Goal: Transaction & Acquisition: Obtain resource

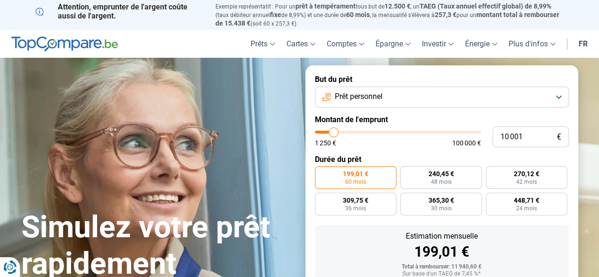
click at [378, 99] on span "Prêt personnel" at bounding box center [359, 96] width 48 height 10
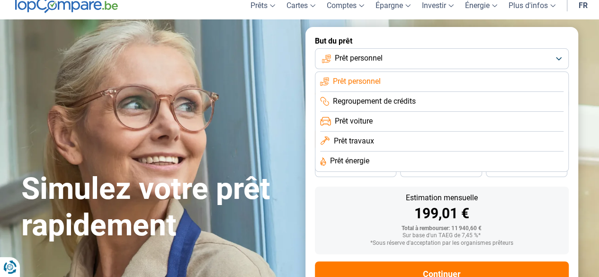
scroll to position [38, 0]
click at [379, 80] on span "Prêt personnel" at bounding box center [357, 82] width 48 height 10
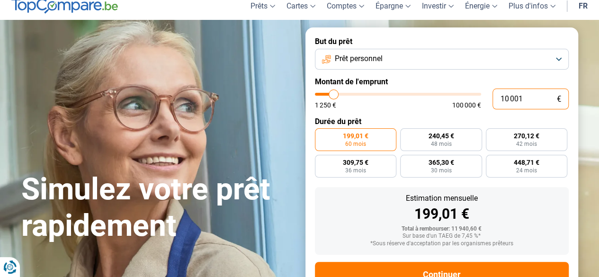
click at [527, 99] on input "10 001" at bounding box center [531, 99] width 76 height 21
type input "1 000"
type input "1250"
type input "1 250"
type input "1250"
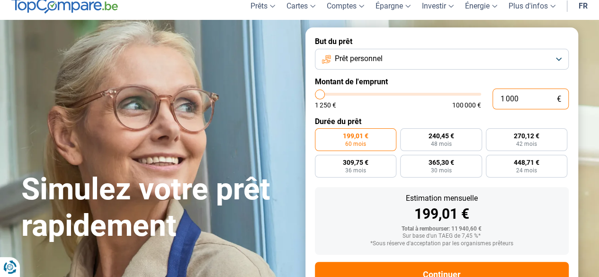
radio input "true"
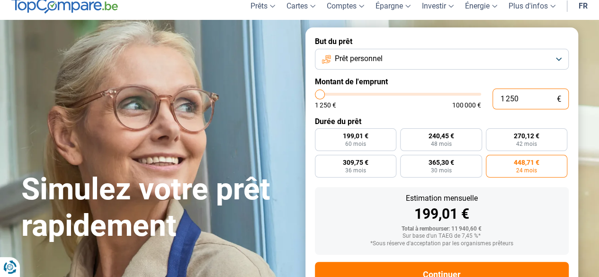
type input "12 500"
type input "12500"
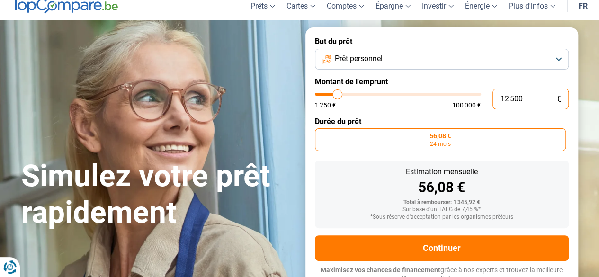
scroll to position [46, 0]
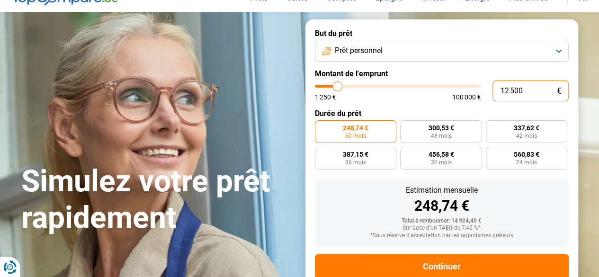
type input "1 250"
type input "1250"
type input "125"
type input "1250"
type input "12"
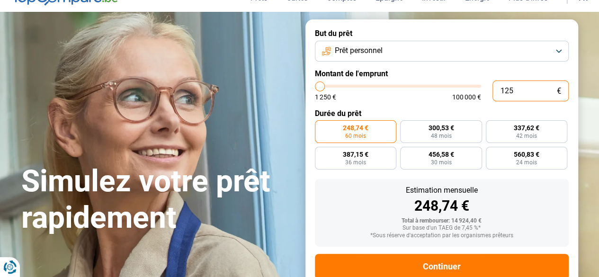
type input "1250"
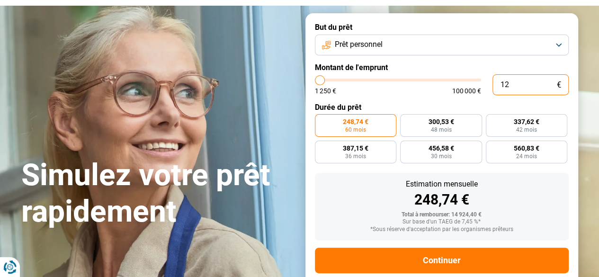
type input "1"
type input "1250"
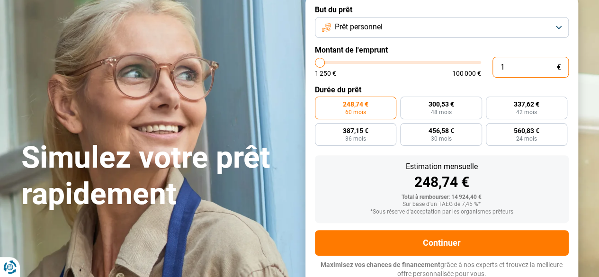
scroll to position [72, 0]
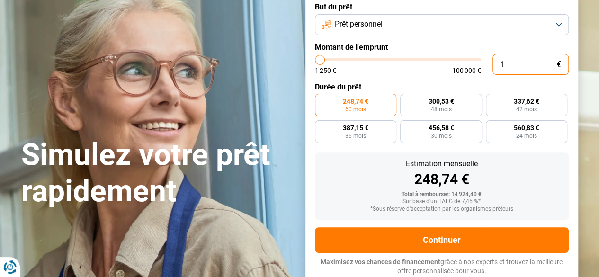
type input "10"
type input "1250"
type input "100"
type input "1250"
type input "1 000"
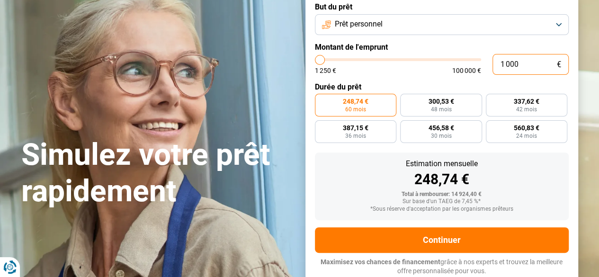
type input "1250"
type input "10 000"
type input "10000"
radio input "true"
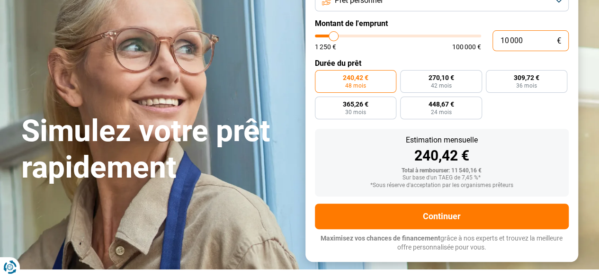
scroll to position [100, 0]
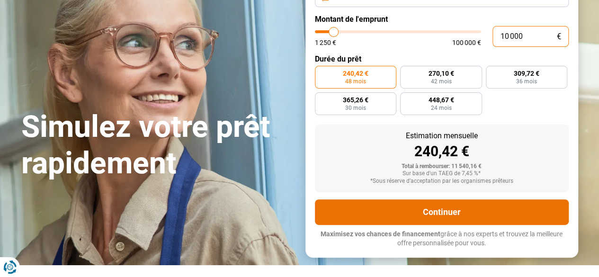
type input "10 000"
click at [425, 210] on button "Continuer" at bounding box center [442, 212] width 254 height 26
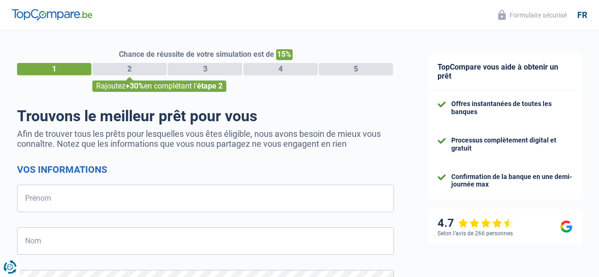
select select "32"
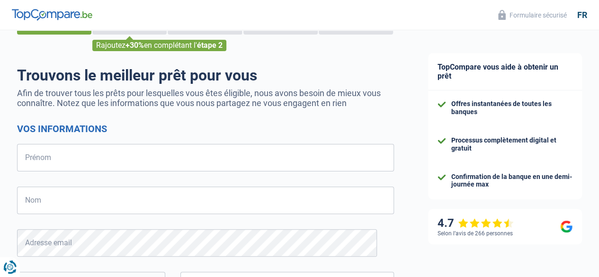
scroll to position [40, 0]
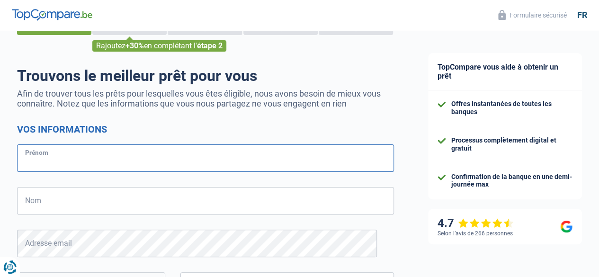
click at [68, 161] on input "Prénom" at bounding box center [205, 157] width 377 height 27
type input "Audrey"
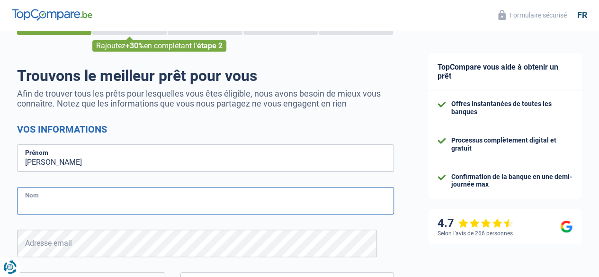
type input "Leys"
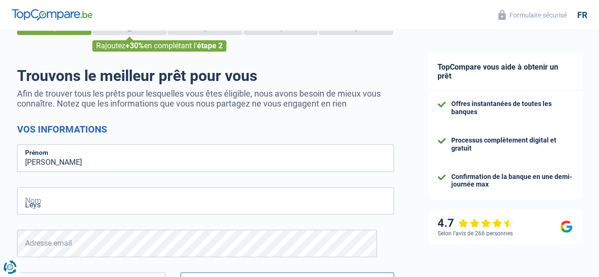
type input "484989350"
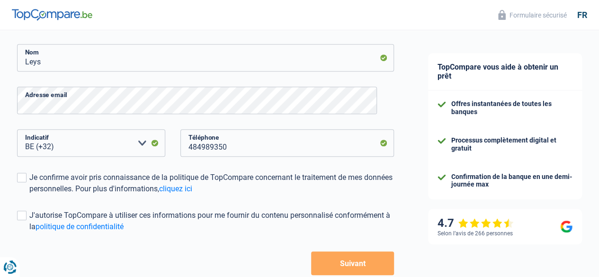
scroll to position [184, 0]
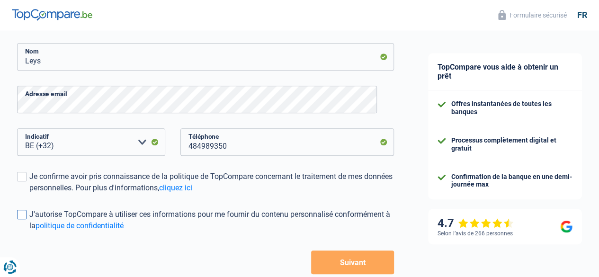
click at [27, 214] on span at bounding box center [21, 214] width 9 height 9
click at [29, 232] on input "J'autorise TopCompare à utiliser ces informations pour me fournir du contenu pe…" at bounding box center [29, 232] width 0 height 0
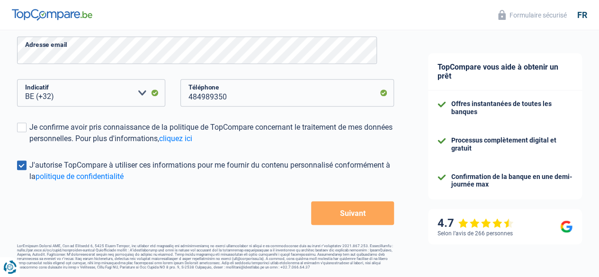
click at [351, 217] on button "Suivant" at bounding box center [352, 213] width 83 height 24
click at [27, 124] on span at bounding box center [21, 127] width 9 height 9
click at [29, 144] on input "Je confirme avoir pris connaissance de la politique de TopCompare concernant le…" at bounding box center [29, 144] width 0 height 0
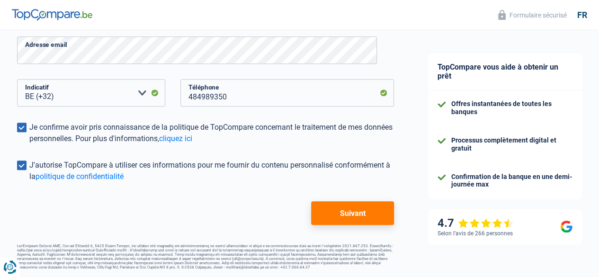
click at [364, 212] on button "Suivant" at bounding box center [352, 213] width 83 height 24
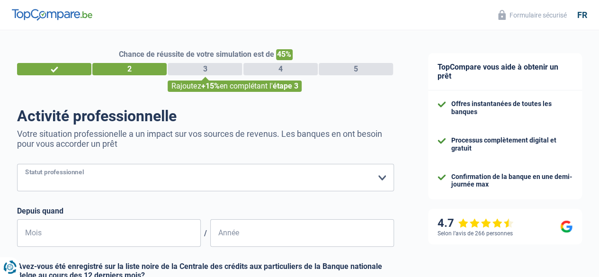
click at [90, 176] on select "Ouvrier Employé privé Employé public Invalide Indépendant Pensionné Chômeur Mut…" at bounding box center [205, 177] width 377 height 27
select select "32"
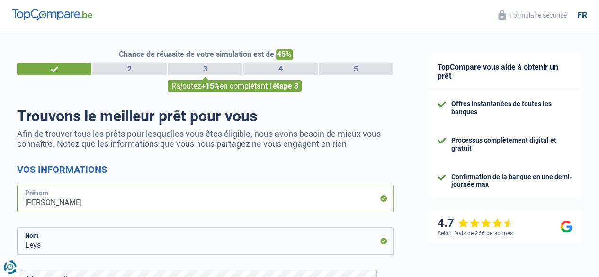
click at [69, 207] on input "Audrey" at bounding box center [205, 198] width 377 height 27
type input "A"
type input "Jeremie"
drag, startPoint x: 54, startPoint y: 249, endPoint x: 0, endPoint y: 252, distance: 54.1
click at [0, 252] on div "Chance de réussite de votre simulation est de 45% 1 2 3 4 5 Rajoutez +15% en co…" at bounding box center [205, 267] width 411 height 480
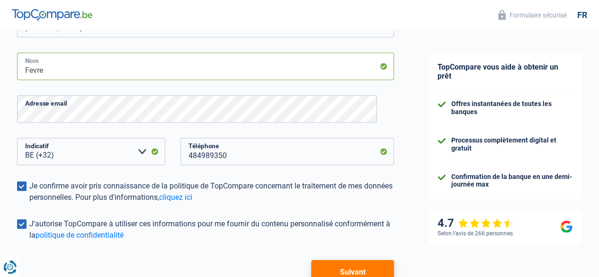
scroll to position [175, 0]
type input "Fevre"
click at [4, 117] on div "Chance de réussite de votre simulation est de 45% 1 2 3 4 5 Rajoutez +15% en co…" at bounding box center [205, 91] width 411 height 480
drag, startPoint x: 235, startPoint y: 144, endPoint x: 137, endPoint y: 158, distance: 99.4
click at [137, 158] on div "BE (+32) LU (+352) Veuillez sélectionner une option Indicatif 484989350 Télépho…" at bounding box center [205, 158] width 391 height 43
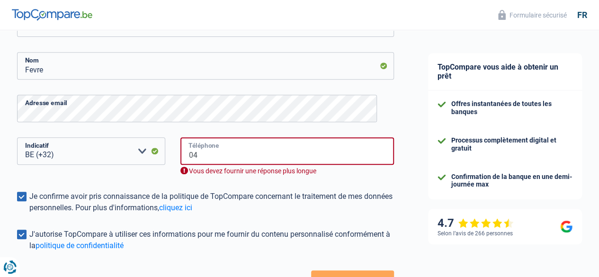
type input "0"
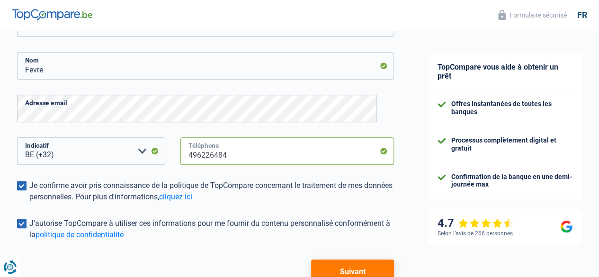
type input "496226484"
click at [355, 257] on form "Vos informations Jeremie Prénom Fevre Nom Adresse email BE (+32) LU (+352) Veui…" at bounding box center [205, 136] width 377 height 295
click at [354, 271] on button "Suivant" at bounding box center [352, 272] width 83 height 24
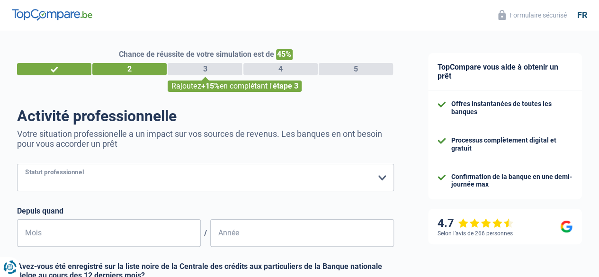
click at [107, 173] on select "Ouvrier Employé privé Employé public Invalide Indépendant Pensionné Chômeur Mut…" at bounding box center [205, 177] width 377 height 27
select select "publicEmployee"
click at [25, 165] on select "Ouvrier Employé privé Employé public Invalide Indépendant Pensionné Chômeur Mut…" at bounding box center [205, 177] width 377 height 27
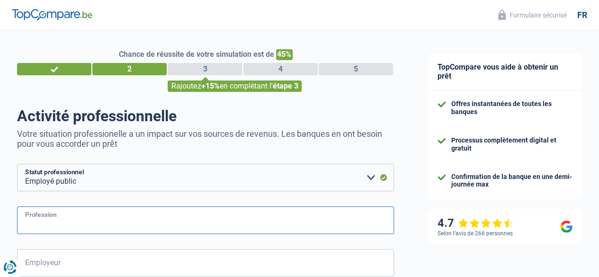
click at [81, 225] on input "Profession" at bounding box center [205, 220] width 377 height 27
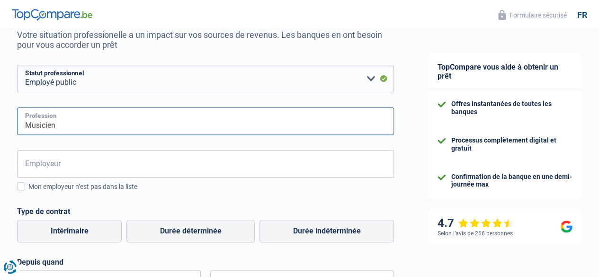
scroll to position [101, 0]
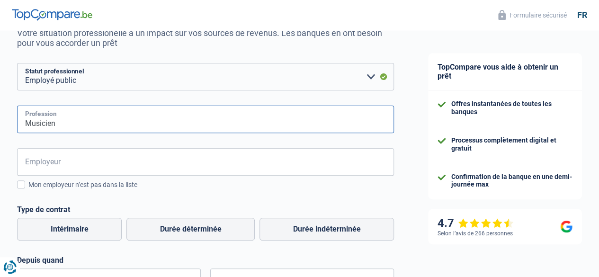
type input "Musicien"
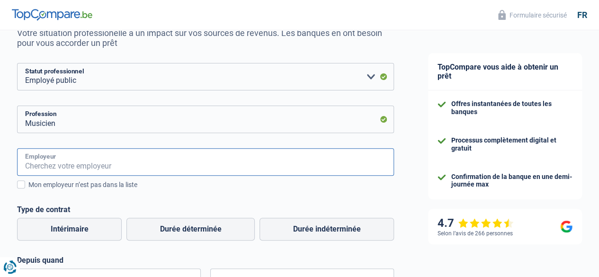
click at [86, 165] on input "Employeur" at bounding box center [205, 161] width 377 height 27
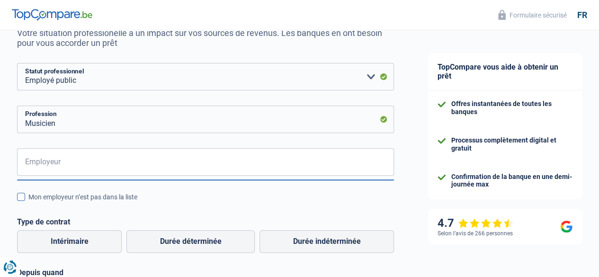
click at [25, 198] on span at bounding box center [21, 197] width 8 height 8
click at [28, 202] on input "Mon employeur n’est pas dans la liste" at bounding box center [28, 202] width 0 height 0
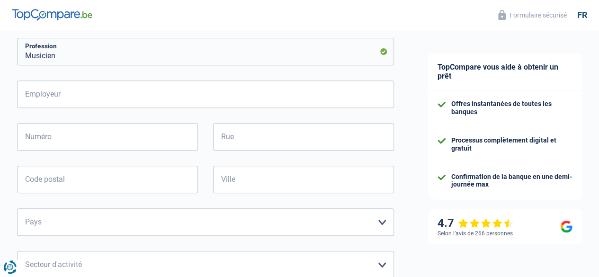
scroll to position [178, 0]
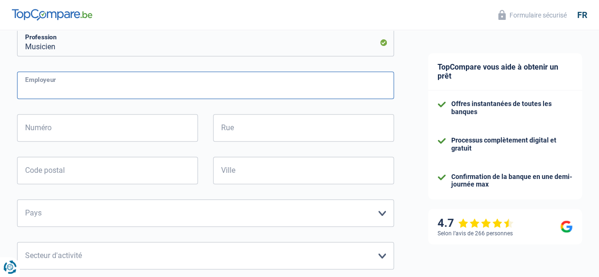
click at [76, 84] on input "Employeur" at bounding box center [205, 85] width 377 height 27
type input "BNO"
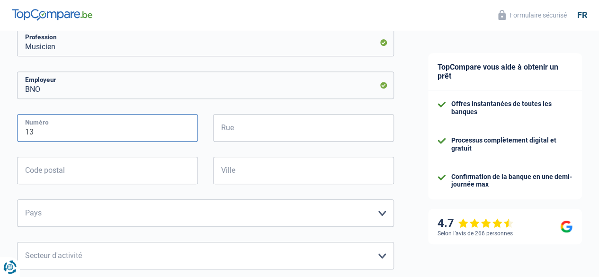
type input "13"
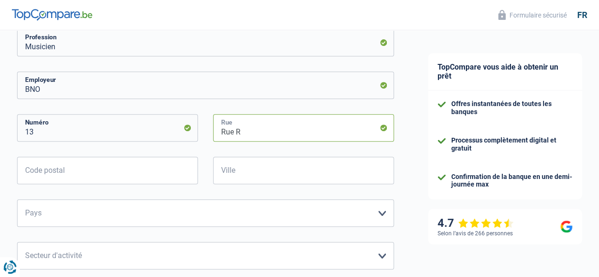
click at [254, 139] on input "Rue R" at bounding box center [303, 127] width 181 height 27
type input "Rue Ravenstein"
click at [111, 169] on input "Code postal" at bounding box center [107, 170] width 181 height 27
type input "1000"
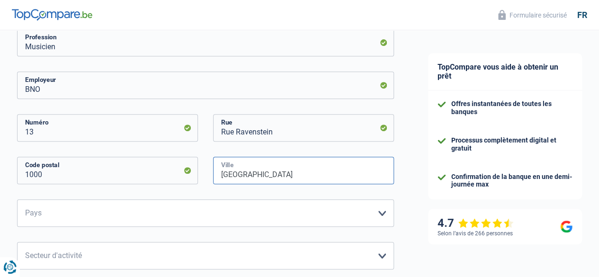
type input "bruxelles"
click at [98, 226] on select "Belgique France Allemagne Italie Luxembourg Pays-Bas Espagne Suisse Veuillez sé…" at bounding box center [205, 212] width 377 height 27
select select "BE"
click at [25, 200] on select "Belgique France Allemagne Italie Luxembourg Pays-Bas Espagne Suisse Veuillez sé…" at bounding box center [205, 212] width 377 height 27
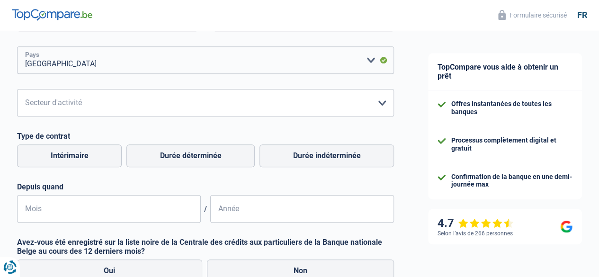
scroll to position [331, 0]
click at [189, 112] on select "Agriculture/Pêche Industrie Horeca Courier/Fitness/Taxi Construction Banques/As…" at bounding box center [205, 102] width 377 height 27
select select "stateUniversityEu"
click at [25, 89] on select "Agriculture/Pêche Industrie Horeca Courier/Fitness/Taxi Construction Banques/As…" at bounding box center [205, 102] width 377 height 27
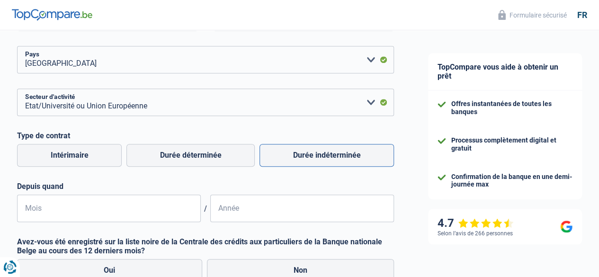
click at [330, 154] on label "Durée indéterminée" at bounding box center [327, 155] width 135 height 23
click at [330, 154] on input "Durée indéterminée" at bounding box center [327, 155] width 135 height 23
radio input "true"
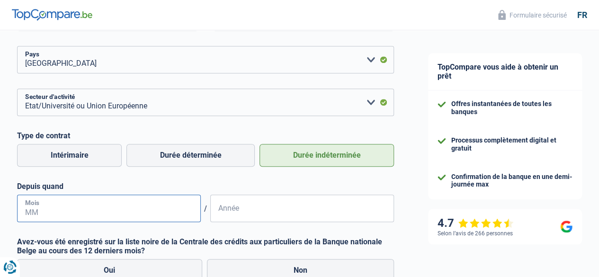
click at [104, 204] on input "Mois" at bounding box center [109, 208] width 184 height 27
type input "09"
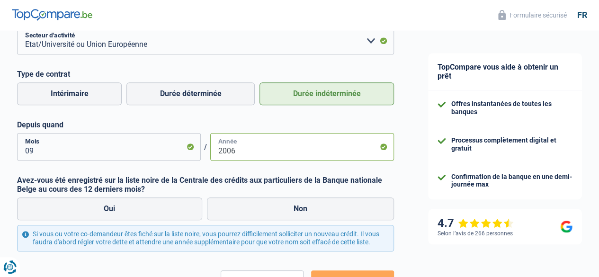
scroll to position [396, 0]
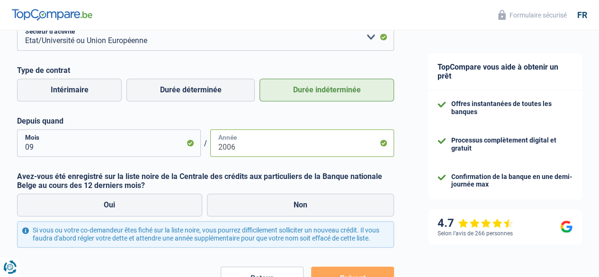
type input "2006"
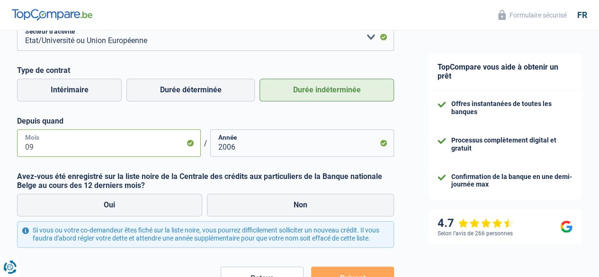
click at [47, 151] on input "09" at bounding box center [109, 142] width 184 height 27
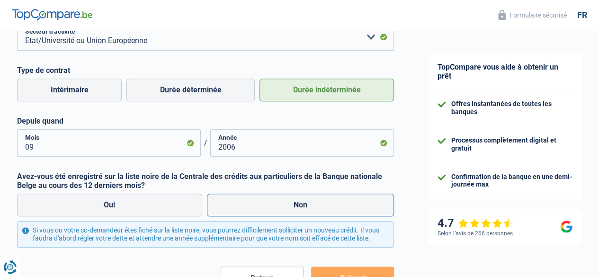
click at [304, 212] on label "Non" at bounding box center [301, 205] width 188 height 23
click at [304, 212] on input "Non" at bounding box center [301, 205] width 188 height 23
radio input "true"
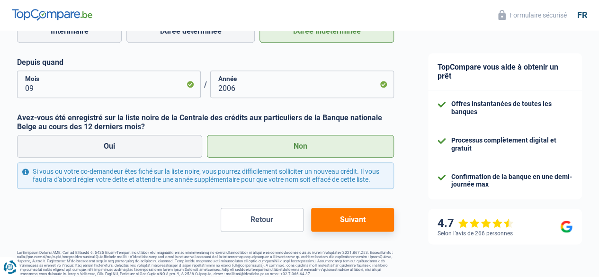
scroll to position [456, 0]
click at [334, 229] on button "Suivant" at bounding box center [352, 219] width 83 height 24
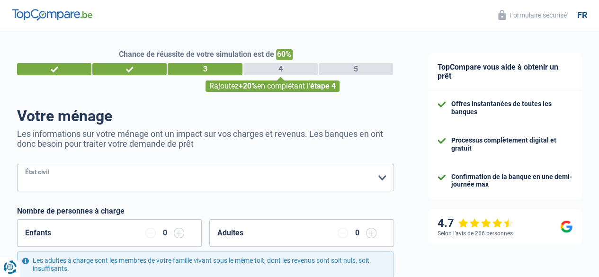
click at [198, 181] on select "Célibataire Marié(e) Cohabitant(e) légal(e) Divorcé(e) Veuf(ve) Séparé (de fait…" at bounding box center [205, 177] width 377 height 27
select select "married"
click at [25, 165] on select "Célibataire Marié(e) Cohabitant(e) légal(e) Divorcé(e) Veuf(ve) Séparé (de fait…" at bounding box center [205, 177] width 377 height 27
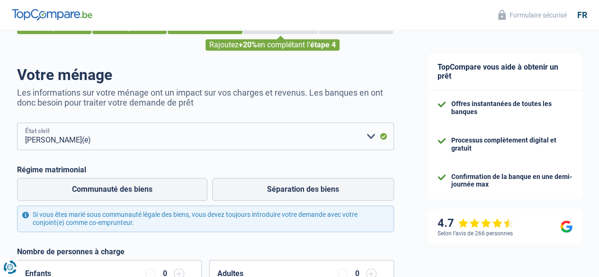
scroll to position [42, 0]
click at [160, 182] on label "Communauté des biens" at bounding box center [112, 189] width 190 height 23
click at [160, 182] on input "Communauté des biens" at bounding box center [112, 189] width 190 height 23
radio input "true"
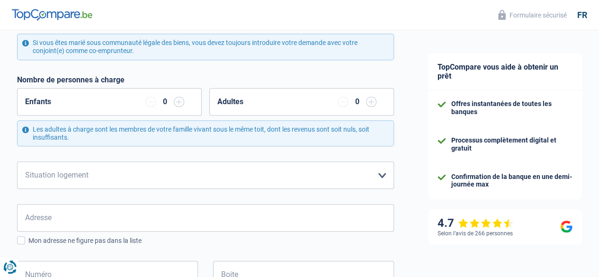
scroll to position [220, 0]
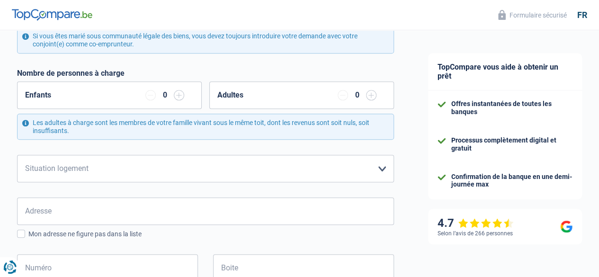
click at [178, 96] on input "button" at bounding box center [179, 95] width 10 height 10
click at [203, 165] on select "Locataire Propriétaire avec prêt hypothécaire Propriétaire sans prêt hypothécai…" at bounding box center [205, 168] width 377 height 27
select select "ownerWithMortgage"
click at [25, 155] on select "Locataire Propriétaire avec prêt hypothécaire Propriétaire sans prêt hypothécai…" at bounding box center [205, 168] width 377 height 27
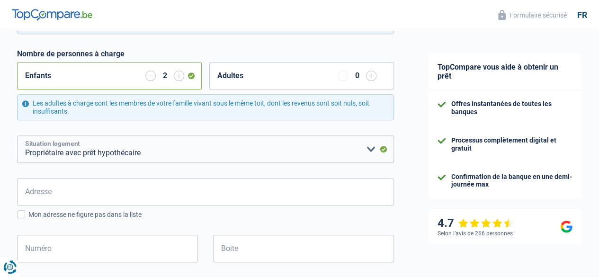
scroll to position [243, 0]
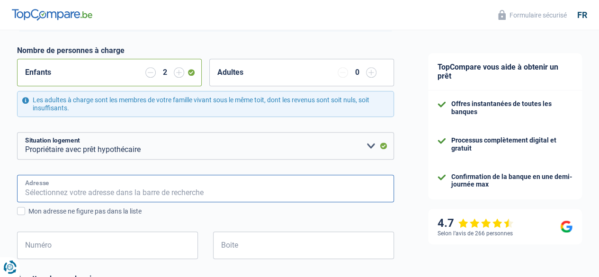
click at [163, 185] on input "Adresse" at bounding box center [205, 188] width 377 height 27
type input "Rure Bruyere de Virginal 88"
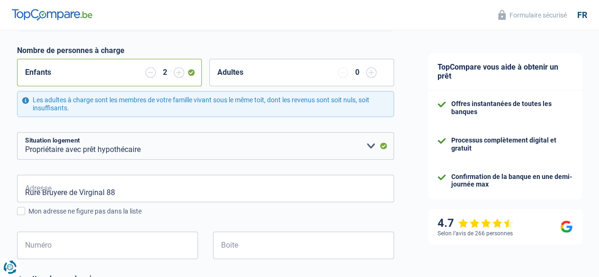
type input "Belgique"
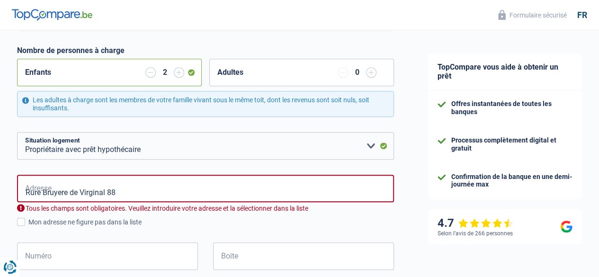
type input "Belgique"
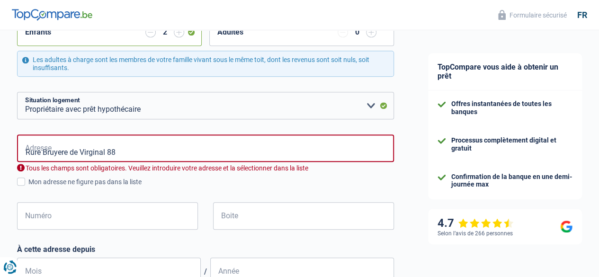
scroll to position [290, 0]
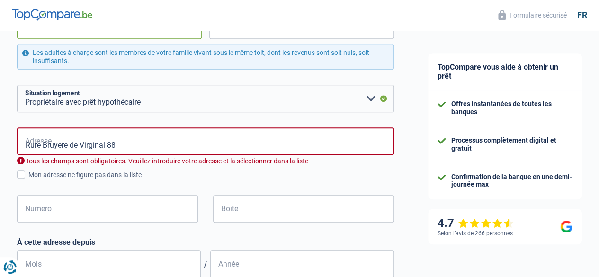
click at [141, 144] on input "Rure Bruyere de Virginal 88" at bounding box center [205, 140] width 377 height 27
click at [124, 234] on div "Numéro Tous les champs sont obligatoires. Veuillez fournir une réponse plus lon…" at bounding box center [108, 216] width 196 height 43
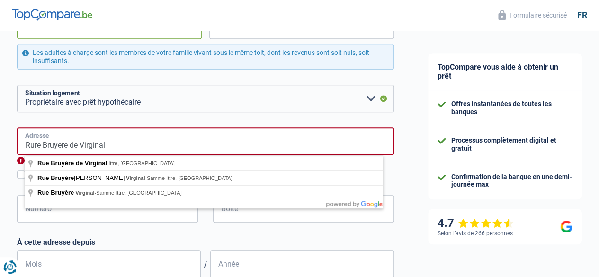
click at [127, 149] on input "Rure Bruyere de Virginal" at bounding box center [205, 140] width 377 height 27
click at [302, 146] on input "Rure Bruyere de Virginal" at bounding box center [205, 140] width 377 height 27
type input "Rue Bruyère de Virginal, 1460, Ittre, BE"
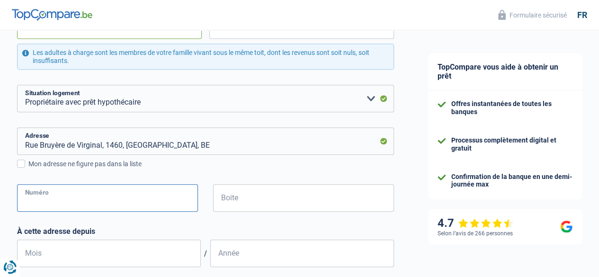
click at [94, 198] on input "Numéro" at bounding box center [107, 197] width 181 height 27
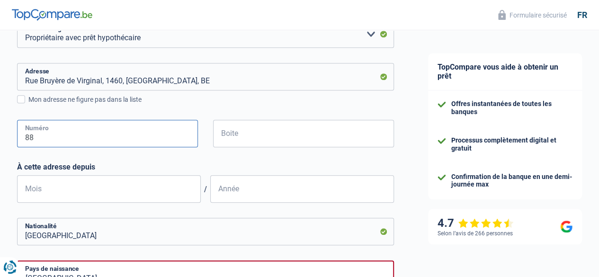
scroll to position [355, 0]
type input "88"
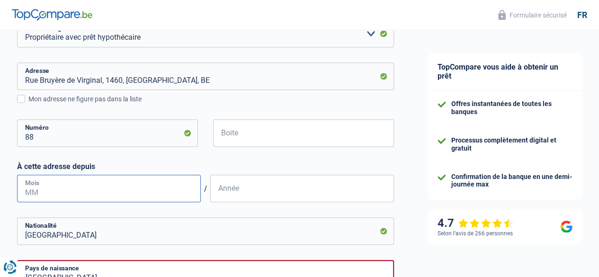
click at [111, 183] on input "Mois" at bounding box center [109, 188] width 184 height 27
type input "09"
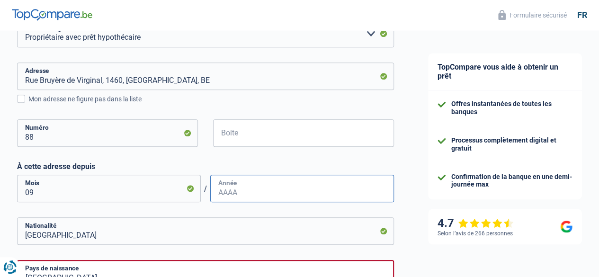
click at [254, 192] on input "Année" at bounding box center [302, 188] width 184 height 27
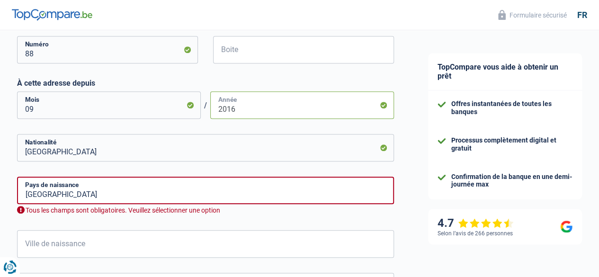
scroll to position [497, 0]
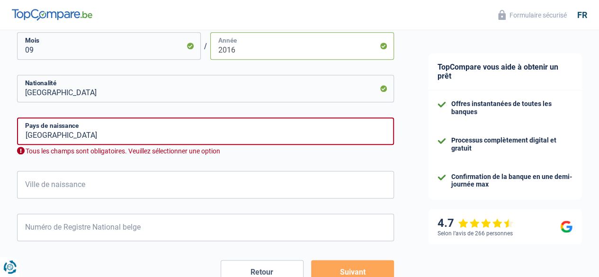
type input "2016"
click at [203, 99] on input "Belgique" at bounding box center [205, 88] width 377 height 27
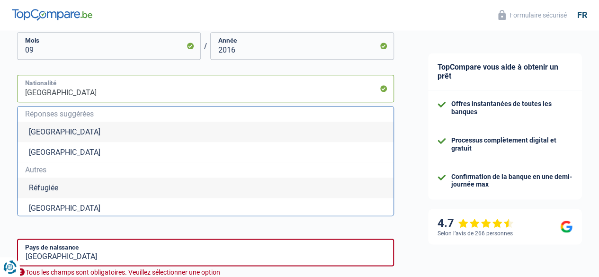
click at [203, 99] on input "Belgique" at bounding box center [205, 88] width 377 height 27
type input "f"
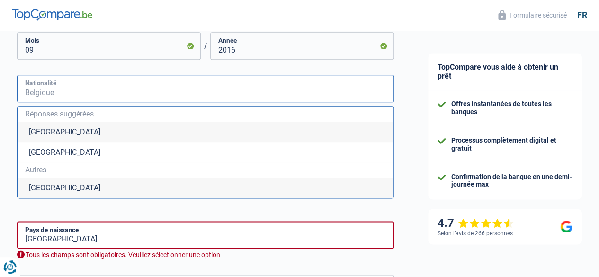
click at [92, 88] on input "Nationalité" at bounding box center [205, 88] width 377 height 27
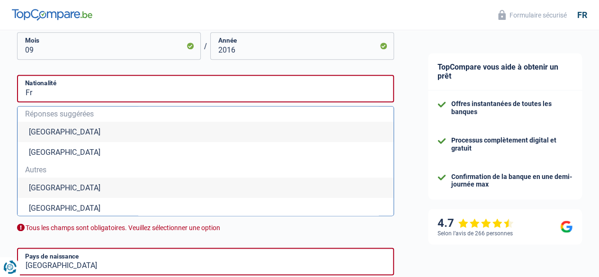
click at [48, 208] on li "France" at bounding box center [206, 208] width 376 height 20
type input "France"
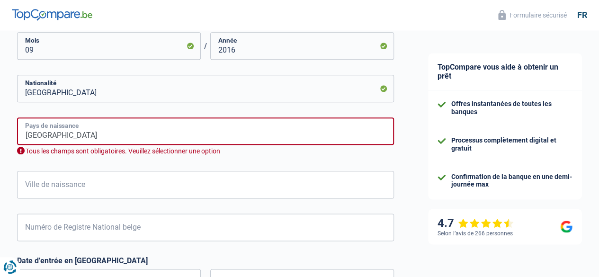
click at [103, 129] on input "Belgique" at bounding box center [205, 130] width 377 height 27
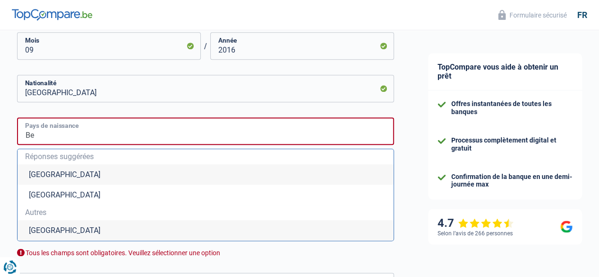
type input "B"
click at [70, 236] on li "France" at bounding box center [206, 230] width 376 height 20
type input "France"
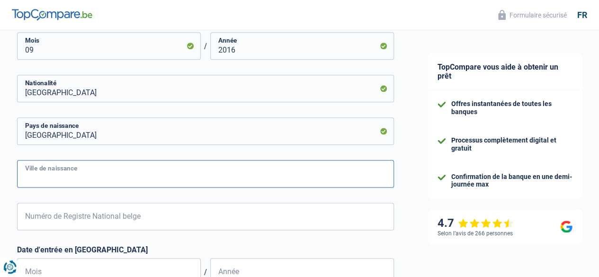
click at [135, 174] on input "Ville de naissance" at bounding box center [205, 173] width 377 height 27
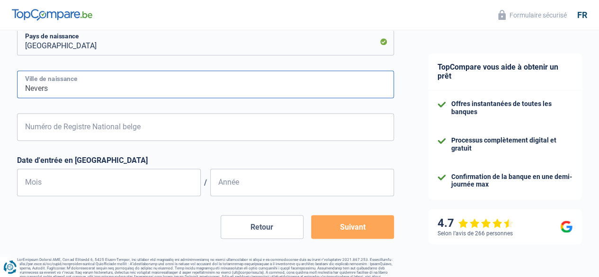
scroll to position [591, 0]
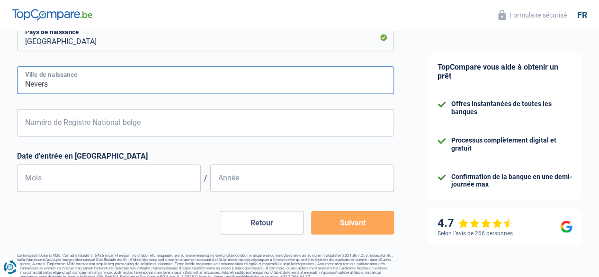
type input "Nevers"
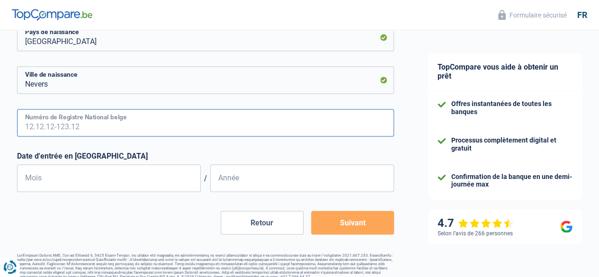
click at [133, 118] on input "Numéro de Registre National belge" at bounding box center [205, 122] width 377 height 27
type input "81.04.13-507.56"
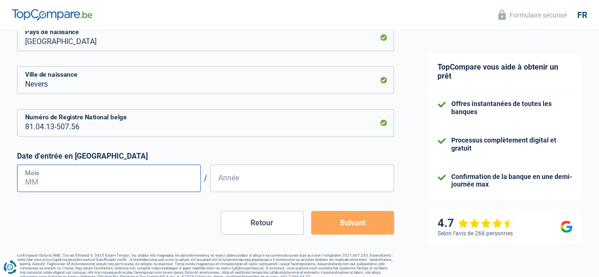
click at [52, 178] on input "Mois" at bounding box center [109, 177] width 184 height 27
type input "09"
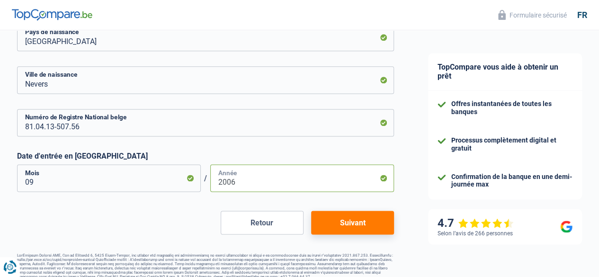
type input "2006"
click at [335, 222] on button "Suivant" at bounding box center [352, 223] width 83 height 24
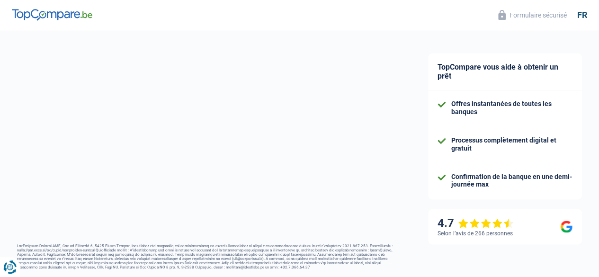
select select "familyAllowances"
select select "netSalary"
select select "mealVouchers"
select select "mortgage"
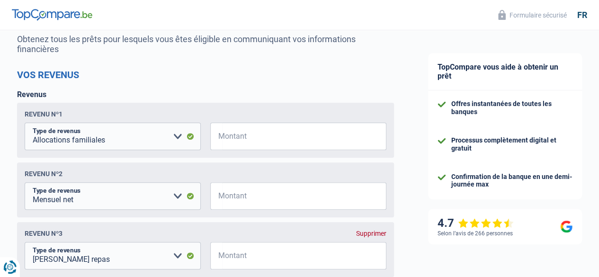
scroll to position [107, 0]
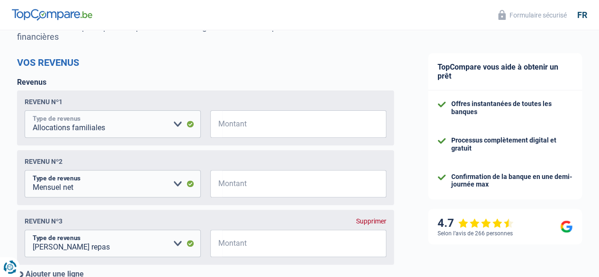
click at [179, 126] on select "Allocation d'handicap Allocations chômage Allocations familiales Chèques repas …" at bounding box center [113, 123] width 176 height 27
click at [33, 112] on select "Allocation d'handicap Allocations chômage Allocations familiales Chèques repas …" at bounding box center [113, 123] width 176 height 27
click at [247, 123] on input "Montant" at bounding box center [304, 123] width 164 height 27
type input "150"
click at [251, 189] on input "Montant" at bounding box center [304, 183] width 164 height 27
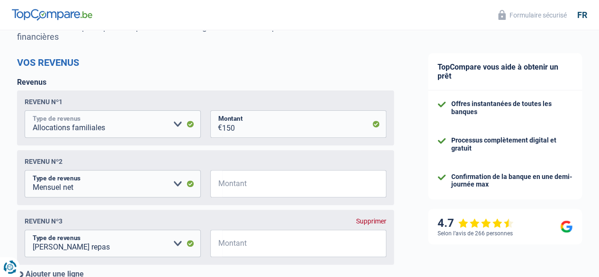
click at [176, 125] on select "Allocation d'handicap Allocations chômage Allocations familiales Chèques repas …" at bounding box center [113, 123] width 176 height 27
click at [270, 165] on div "Revenu nº2" at bounding box center [206, 162] width 362 height 8
click at [251, 179] on input "Montant" at bounding box center [304, 183] width 164 height 27
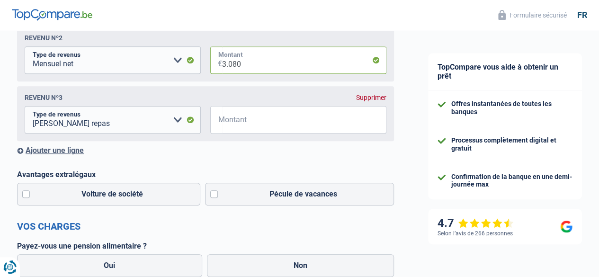
scroll to position [231, 0]
type input "3.080"
click at [236, 123] on input "Montant" at bounding box center [304, 119] width 164 height 27
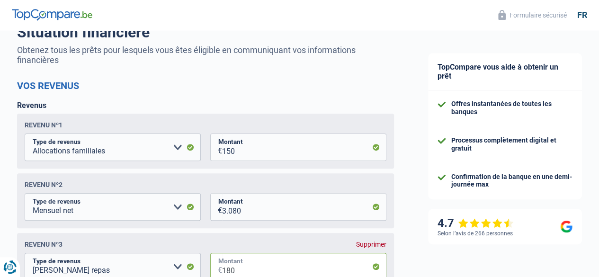
scroll to position [83, 0]
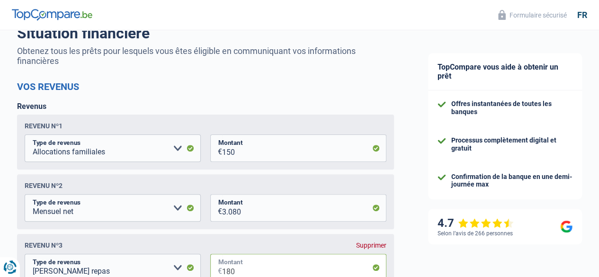
type input "180"
click at [173, 148] on select "Allocation d'handicap Allocations chômage Allocations familiales Chèques repas …" at bounding box center [113, 148] width 176 height 27
click at [250, 106] on div "Revenus Revenu nº1 Allocation d'handicap Allocations chômage Allocations famili…" at bounding box center [205, 202] width 377 height 201
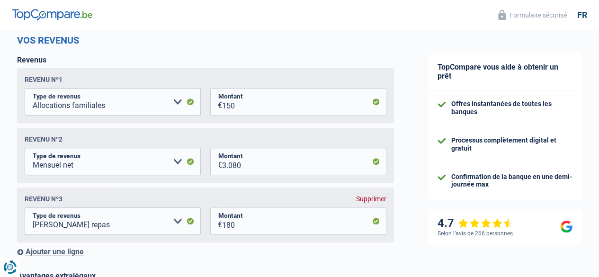
scroll to position [140, 0]
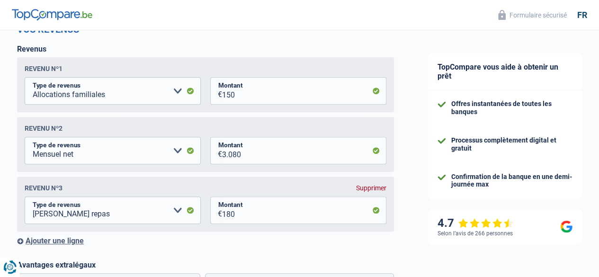
click at [364, 189] on div "Supprimer" at bounding box center [371, 188] width 30 height 8
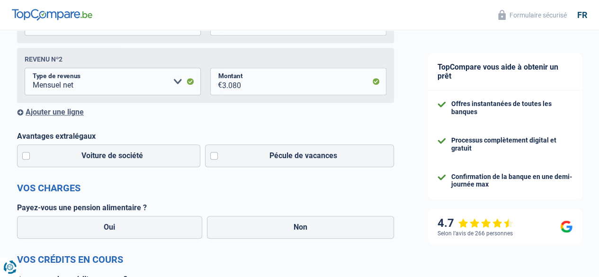
scroll to position [211, 0]
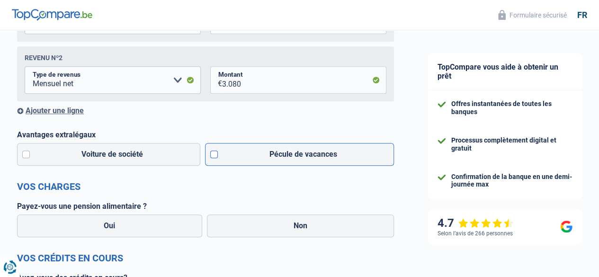
click at [216, 156] on label "Pécule de vacances" at bounding box center [299, 154] width 189 height 23
click at [216, 156] on input "Pécule de vacances" at bounding box center [299, 154] width 189 height 23
checkbox input "true"
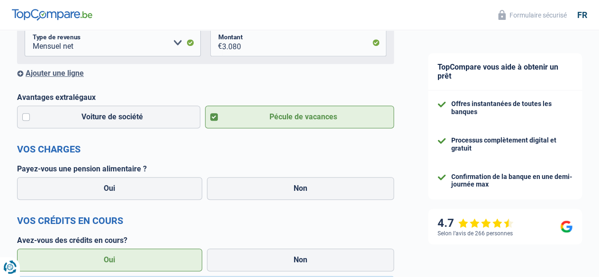
scroll to position [265, 0]
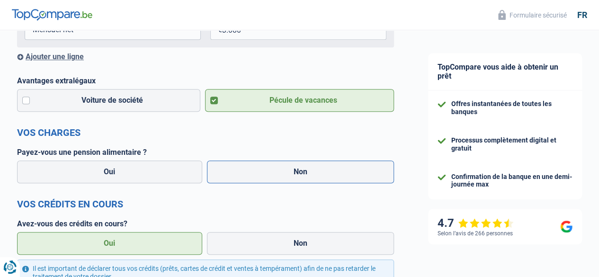
click at [252, 166] on label "Non" at bounding box center [301, 172] width 188 height 23
click at [252, 166] on input "Non" at bounding box center [301, 172] width 188 height 23
radio input "true"
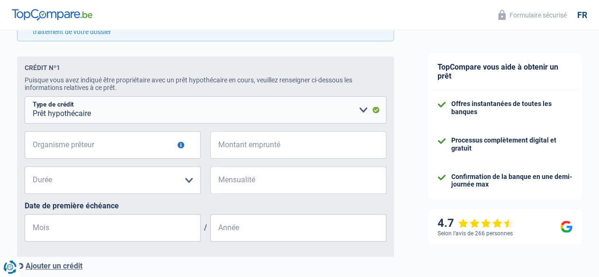
scroll to position [510, 0]
click at [90, 144] on input "Organisme prêteur" at bounding box center [113, 144] width 176 height 27
type input "Elantis"
click at [240, 145] on input "Montant emprunté" at bounding box center [304, 144] width 164 height 27
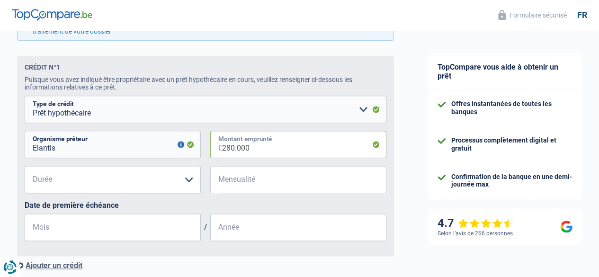
type input "280.000"
click at [140, 182] on select "120 mois 180 mois 240 mois 300 mois 360 mois 420 mois Veuillez sélectionner une…" at bounding box center [113, 179] width 176 height 27
click at [33, 168] on select "120 mois 180 mois 240 mois 300 mois 360 mois 420 mois Veuillez sélectionner une…" at bounding box center [113, 179] width 176 height 27
click at [177, 181] on select "120 mois 180 mois 240 mois 300 mois 360 mois 420 mois Veuillez sélectionner une…" at bounding box center [113, 179] width 176 height 27
select select "420"
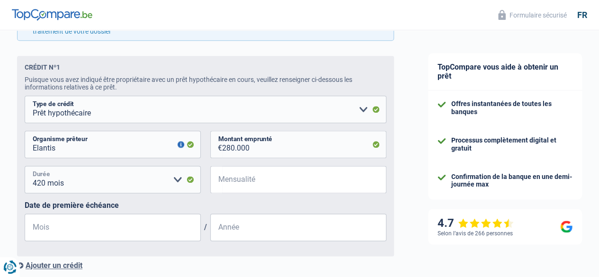
click at [33, 168] on select "120 mois 180 mois 240 mois 300 mois 360 mois 420 mois Veuillez sélectionner une…" at bounding box center [113, 179] width 176 height 27
click at [248, 180] on input "Mensualité" at bounding box center [304, 179] width 164 height 27
type input "1.600"
click at [90, 231] on input "Mois" at bounding box center [113, 227] width 176 height 27
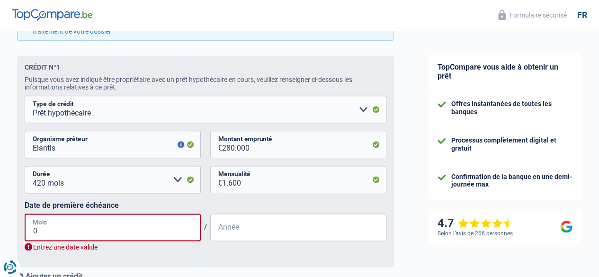
type input "04"
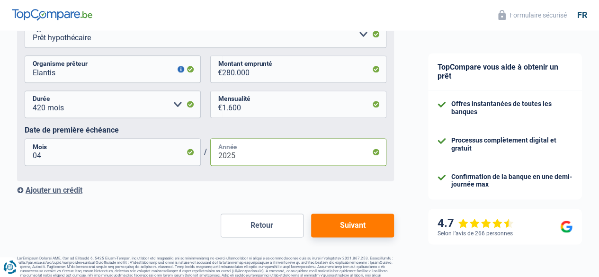
scroll to position [586, 0]
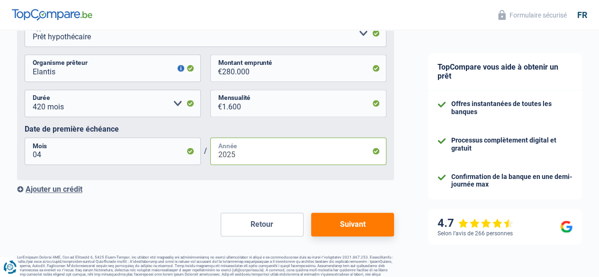
type input "2025"
click at [355, 224] on button "Suivant" at bounding box center [352, 225] width 83 height 24
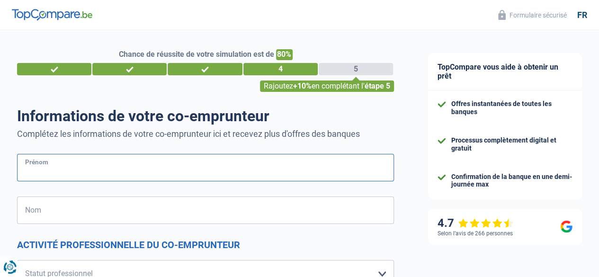
click at [126, 160] on input "Prénom" at bounding box center [205, 167] width 377 height 27
type input "Audrey"
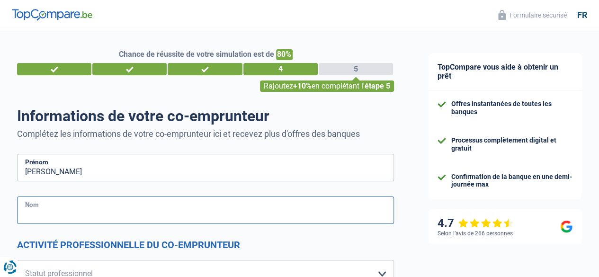
click at [55, 208] on input "Nom" at bounding box center [205, 210] width 377 height 27
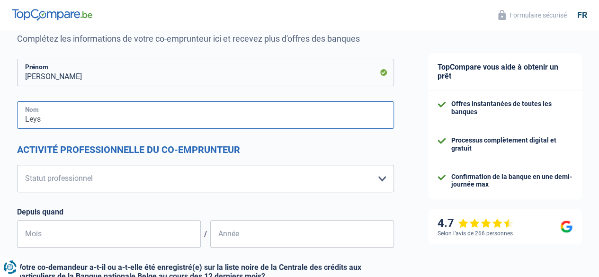
scroll to position [96, 0]
type input "Leys"
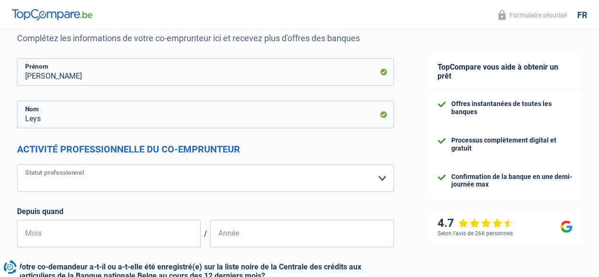
click at [80, 181] on select "Ouvrier Employé privé Employé public Invalide Indépendant Pensionné Chômeur Mut…" at bounding box center [205, 177] width 377 height 27
select select "privateEmployee"
click at [25, 165] on select "Ouvrier Employé privé Employé public Invalide Indépendant Pensionné Chômeur Mut…" at bounding box center [205, 177] width 377 height 27
select select "netSalary"
select select "mealVouchers"
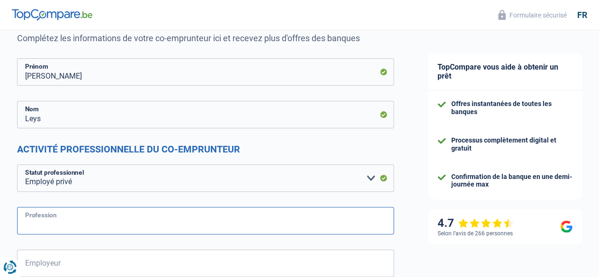
click at [56, 220] on input "Profession" at bounding box center [205, 220] width 377 height 27
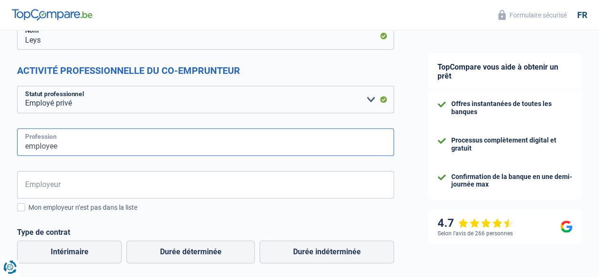
scroll to position [178, 0]
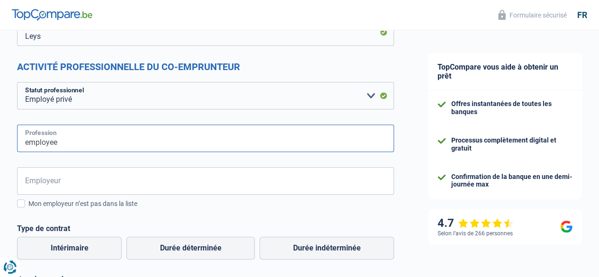
type input "employee"
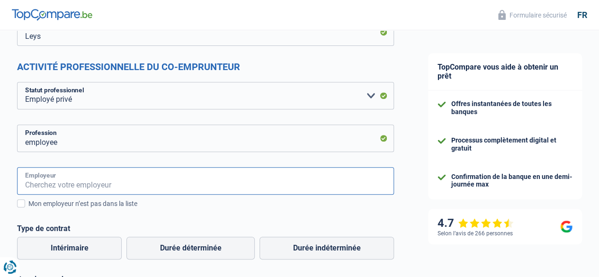
click at [69, 179] on input "Employeur" at bounding box center [205, 180] width 377 height 27
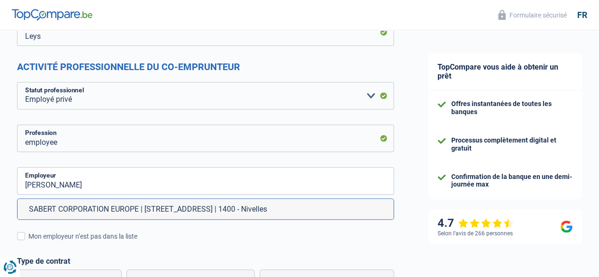
click at [86, 207] on li "SABERT CORPORATION EUROPE | Rue de l'Industrie, 4 | 1400 - Nivelles" at bounding box center [206, 209] width 376 height 20
type input "SABERT CORPORATION EUROPE | Rue de l'Industrie, 4 | 1400 - Nivelles"
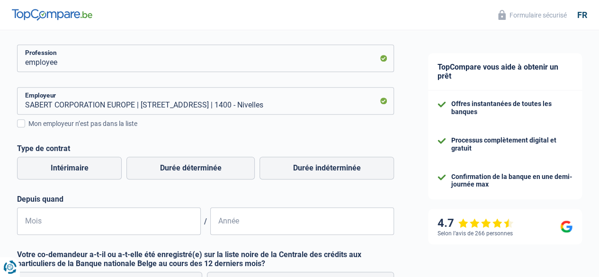
scroll to position [259, 0]
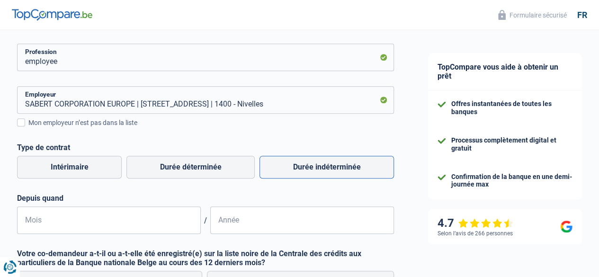
click at [295, 168] on label "Durée indéterminée" at bounding box center [327, 167] width 135 height 23
click at [295, 168] on input "Durée indéterminée" at bounding box center [327, 167] width 135 height 23
radio input "true"
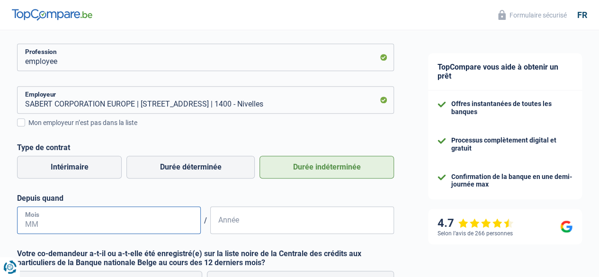
click at [55, 217] on input "Mois" at bounding box center [109, 220] width 184 height 27
type input "10"
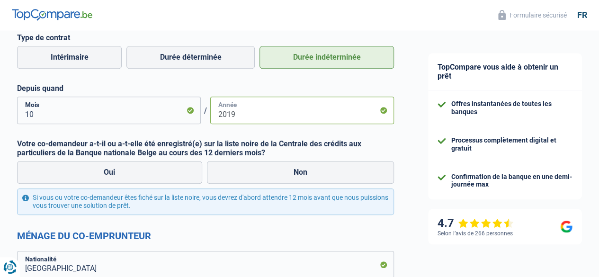
scroll to position [369, 0]
type input "2019"
click at [254, 172] on label "Non" at bounding box center [301, 172] width 188 height 23
click at [254, 172] on input "Non" at bounding box center [301, 172] width 188 height 23
radio input "true"
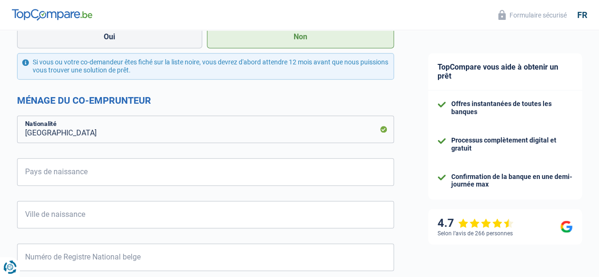
scroll to position [505, 0]
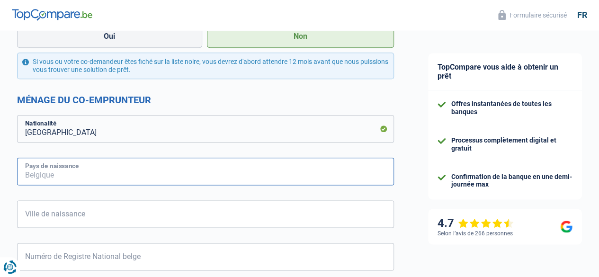
click at [254, 172] on input "Pays de naissance" at bounding box center [205, 171] width 377 height 27
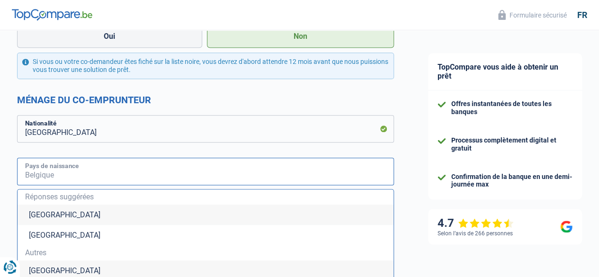
type input "Belgique"
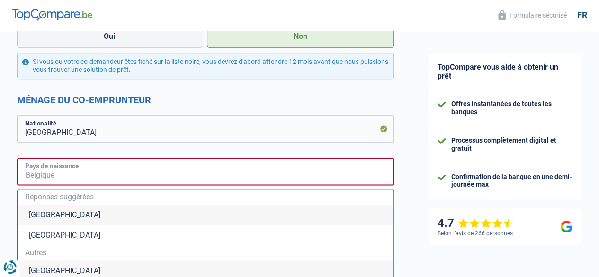
type input "Belgique"
click at [114, 220] on li "Belgique" at bounding box center [206, 215] width 376 height 20
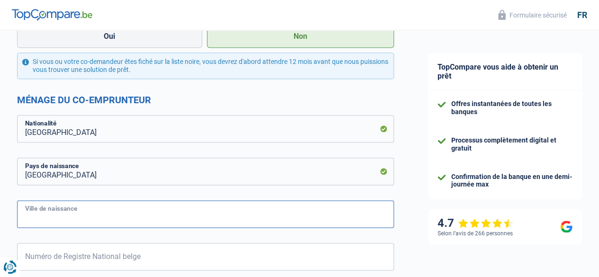
click at [114, 220] on input "Ville de naissance" at bounding box center [205, 213] width 377 height 27
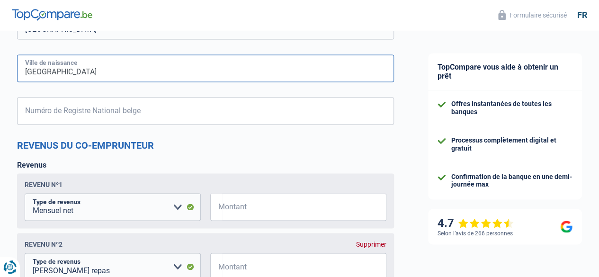
scroll to position [652, 0]
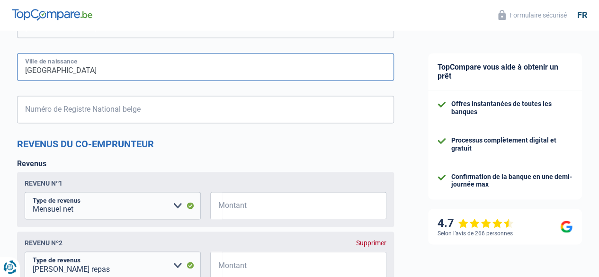
type input "Bruxelles"
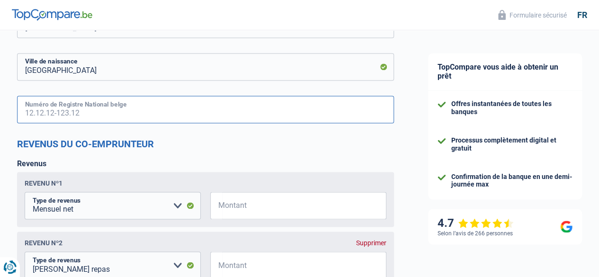
click at [105, 112] on input "Numéro de Registre National belge" at bounding box center [205, 109] width 377 height 27
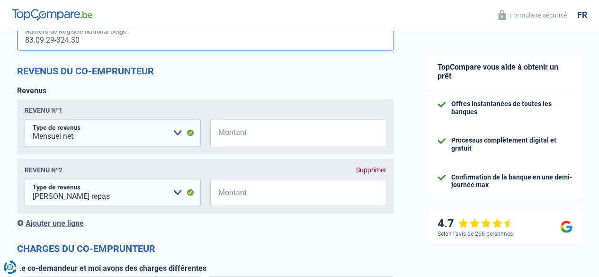
scroll to position [729, 0]
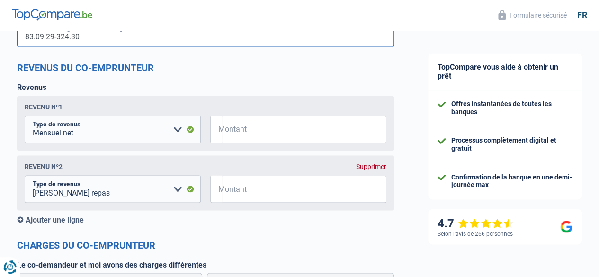
type input "83.09.29-324.30"
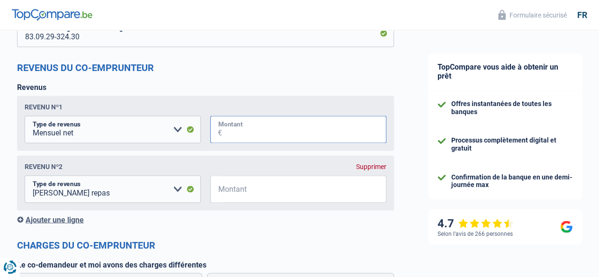
click at [268, 123] on input "Montant" at bounding box center [304, 129] width 164 height 27
type input "2.040"
click at [252, 201] on input "Montant" at bounding box center [304, 188] width 164 height 27
click at [353, 172] on div "Revenu nº2 Supprimer Allocation d'handicap Allocations chômage Allocations fami…" at bounding box center [205, 182] width 377 height 55
click at [359, 169] on div "Supprimer" at bounding box center [371, 167] width 30 height 8
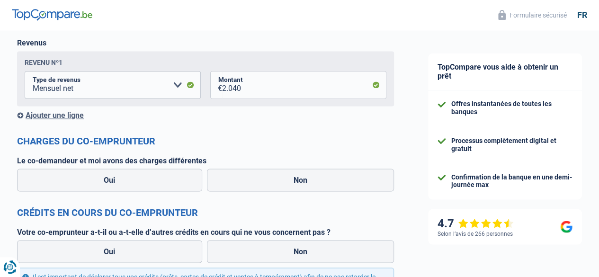
scroll to position [774, 0]
click at [324, 186] on label "Non" at bounding box center [301, 179] width 188 height 23
click at [324, 186] on input "Non" at bounding box center [301, 179] width 188 height 23
radio input "true"
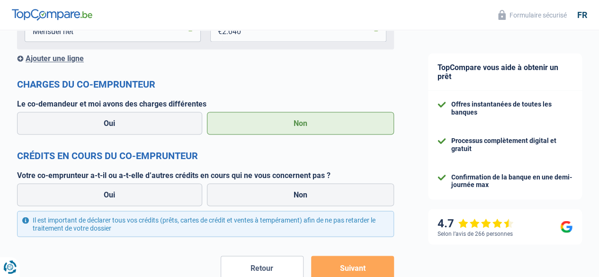
scroll to position [832, 0]
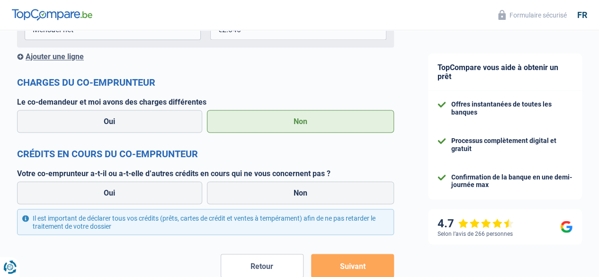
click at [324, 186] on label "Non" at bounding box center [301, 192] width 188 height 23
click at [324, 186] on input "Non" at bounding box center [301, 192] width 188 height 23
radio input "true"
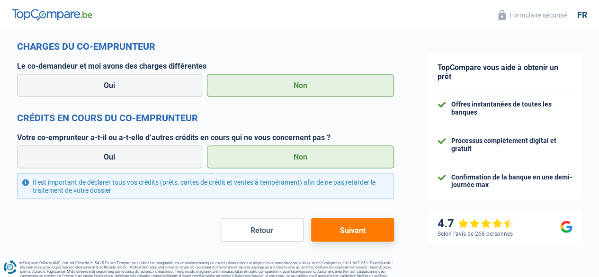
scroll to position [887, 0]
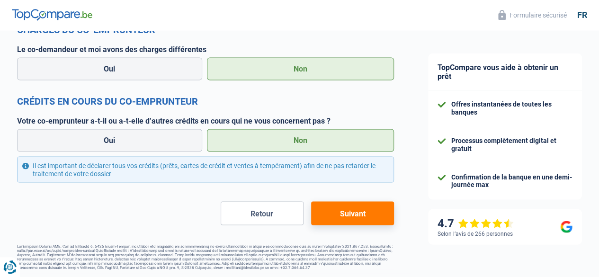
click at [339, 208] on button "Suivant" at bounding box center [352, 213] width 83 height 24
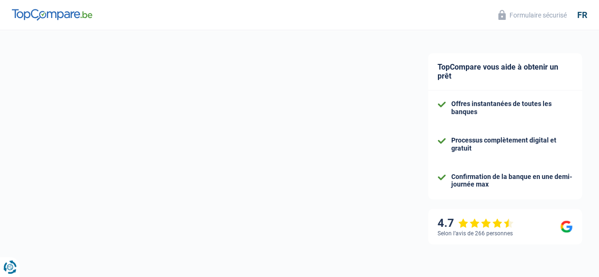
select select "48"
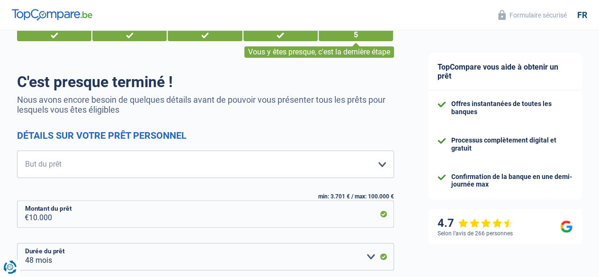
scroll to position [35, 0]
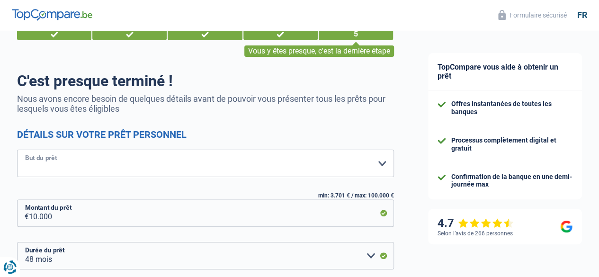
click at [288, 163] on select "Confort maison: meubles, textile, peinture, électroménager, outillage non-profe…" at bounding box center [205, 163] width 377 height 27
select select "other"
click at [25, 151] on select "Confort maison: meubles, textile, peinture, électroménager, outillage non-profe…" at bounding box center [205, 163] width 377 height 27
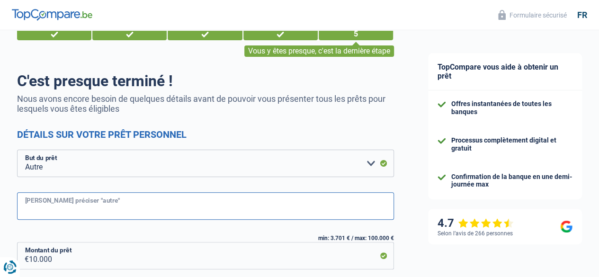
click at [170, 199] on input "Veuillez préciser "autre"" at bounding box center [205, 205] width 377 height 27
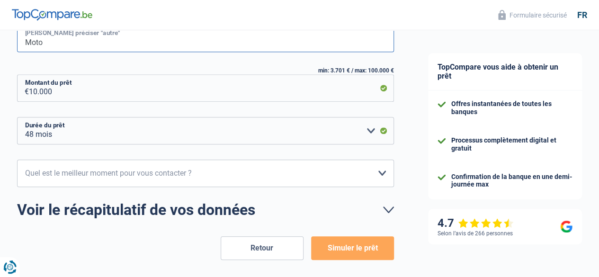
scroll to position [203, 0]
type input "Moto"
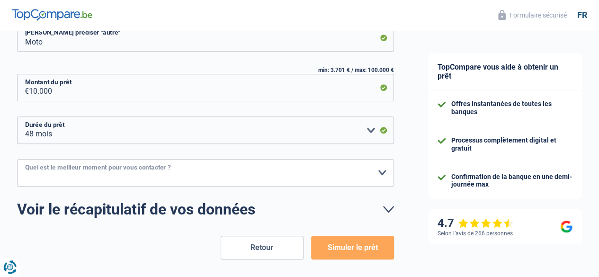
click at [213, 179] on select "10h-12h 12h-14h 14h-16h 16h-18h Veuillez sélectionner une option" at bounding box center [205, 172] width 377 height 27
click at [25, 160] on select "10h-12h 12h-14h 14h-16h 16h-18h Veuillez sélectionner une option" at bounding box center [205, 172] width 377 height 27
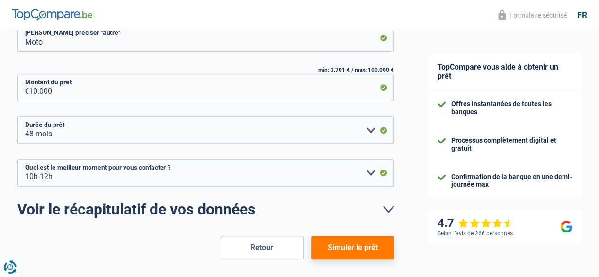
click at [244, 158] on form "C'est presque terminé ! Nous avons encore besoin de quelques détails avant de p…" at bounding box center [205, 82] width 377 height 356
click at [238, 165] on select "10h-12h 12h-14h 14h-16h 16h-18h Veuillez sélectionner une option" at bounding box center [205, 172] width 377 height 27
click at [25, 160] on select "10h-12h 12h-14h 14h-16h 16h-18h Veuillez sélectionner une option" at bounding box center [205, 172] width 377 height 27
click at [220, 185] on select "10h-12h 12h-14h 14h-16h 16h-18h Veuillez sélectionner une option" at bounding box center [205, 172] width 377 height 27
select select "10-12"
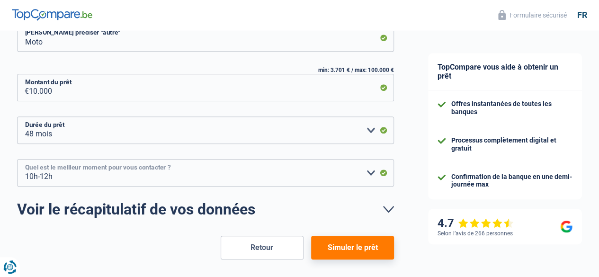
click at [25, 160] on select "10h-12h 12h-14h 14h-16h 16h-18h Veuillez sélectionner une option" at bounding box center [205, 172] width 377 height 27
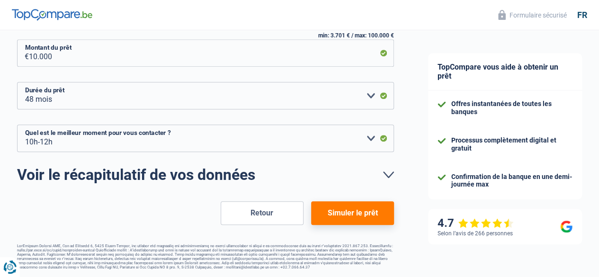
click at [355, 216] on button "Simuler le prêt" at bounding box center [352, 213] width 83 height 24
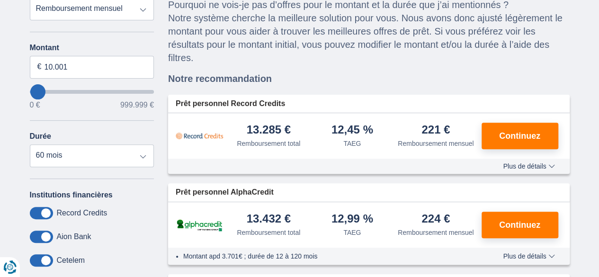
scroll to position [130, 0]
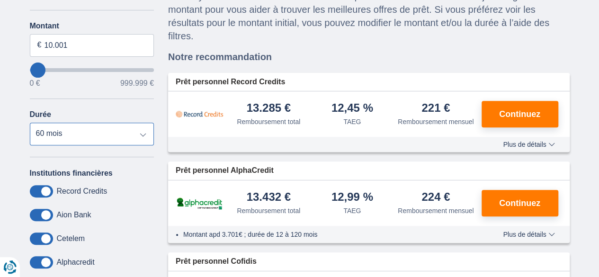
click at [144, 136] on select "12 mois 18 mois 24 mois 30 mois 36 mois 42 mois 48 mois 60 mois" at bounding box center [92, 134] width 125 height 23
select select "48"
click at [30, 123] on select "12 mois 18 mois 24 mois 30 mois 36 mois 42 mois 48 mois 60 mois" at bounding box center [92, 134] width 125 height 23
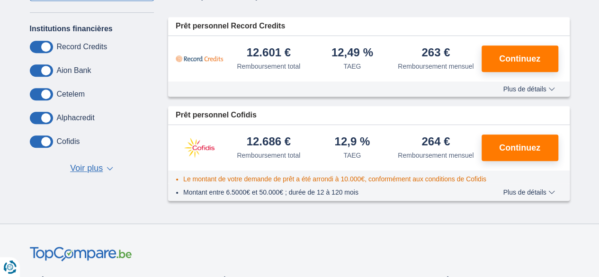
scroll to position [237, 0]
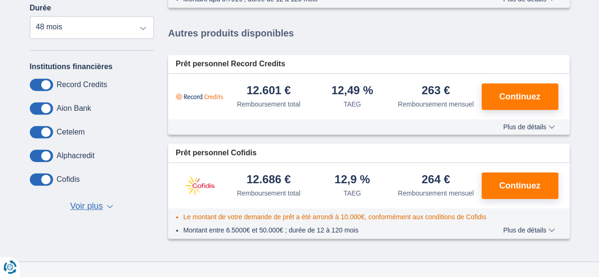
click at [113, 206] on span "▼" at bounding box center [110, 207] width 7 height 4
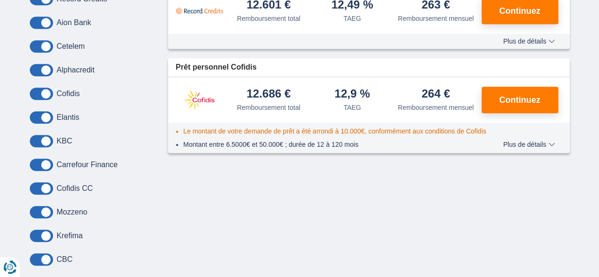
scroll to position [323, 0]
